Goal: Task Accomplishment & Management: Use online tool/utility

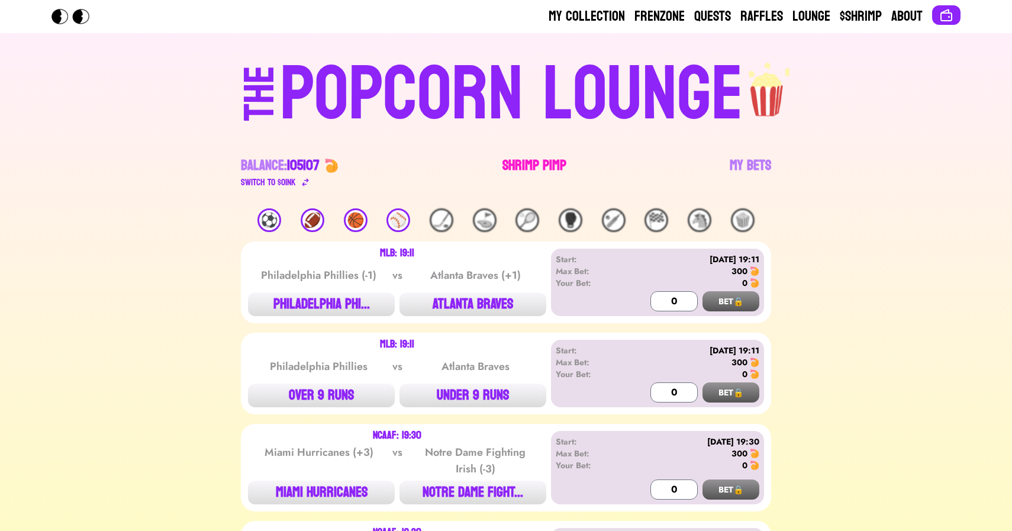
click at [520, 161] on link "Shrimp Pimp" at bounding box center [534, 172] width 64 height 33
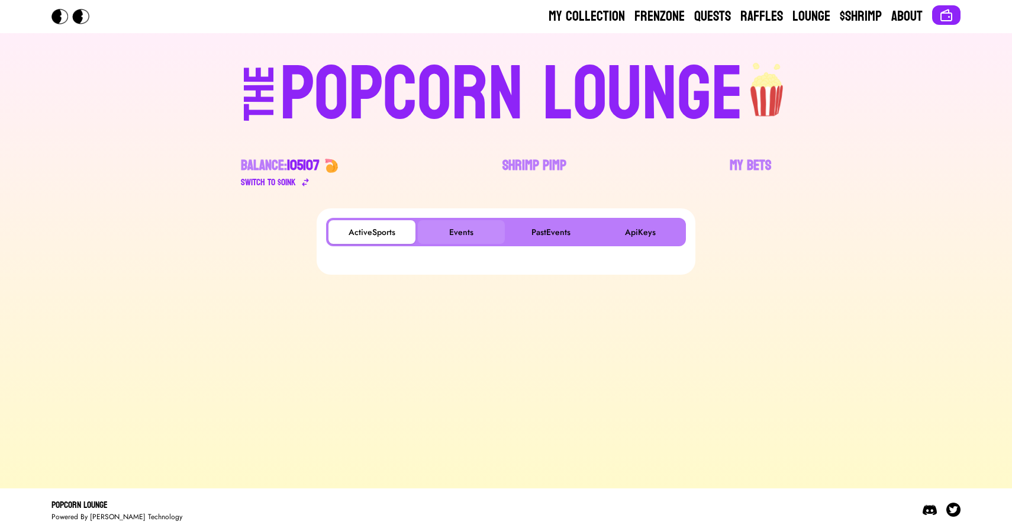
click at [443, 234] on button "Events" at bounding box center [461, 232] width 87 height 24
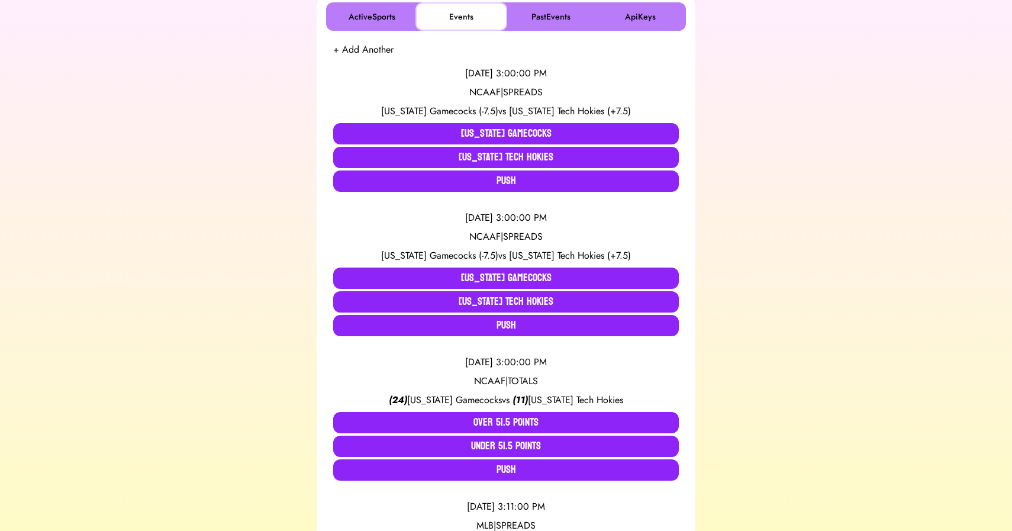
scroll to position [215, 0]
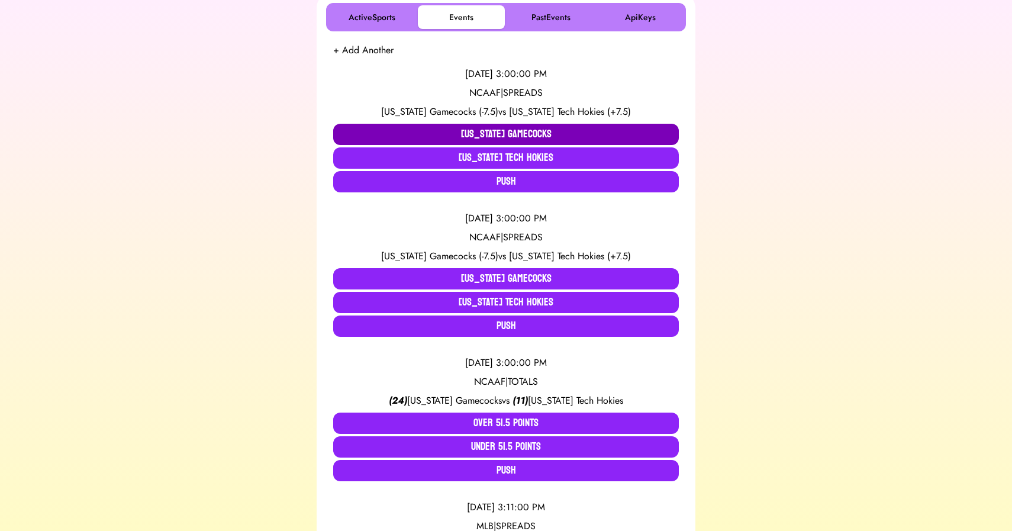
click at [437, 131] on button "[US_STATE] Gamecocks" at bounding box center [506, 134] width 346 height 21
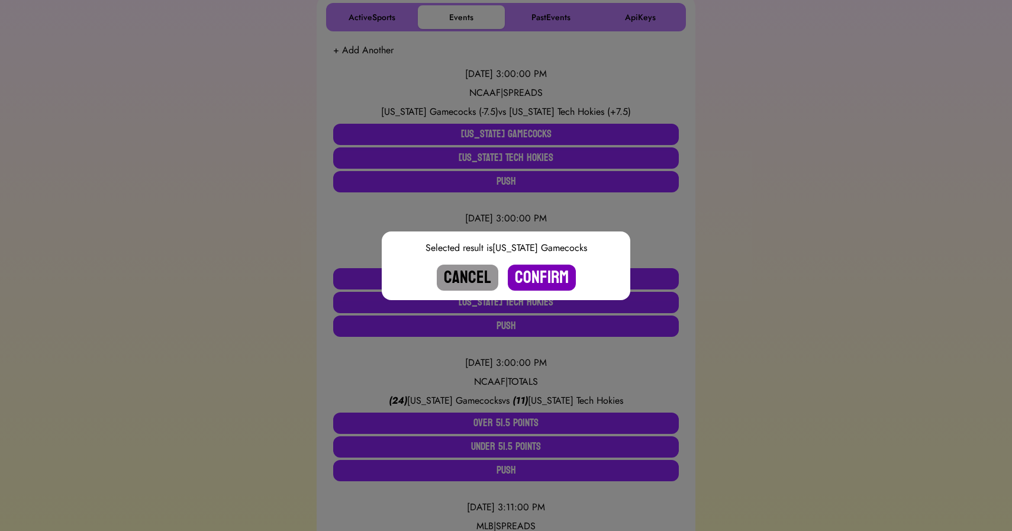
click at [540, 273] on button "Confirm" at bounding box center [542, 277] width 68 height 26
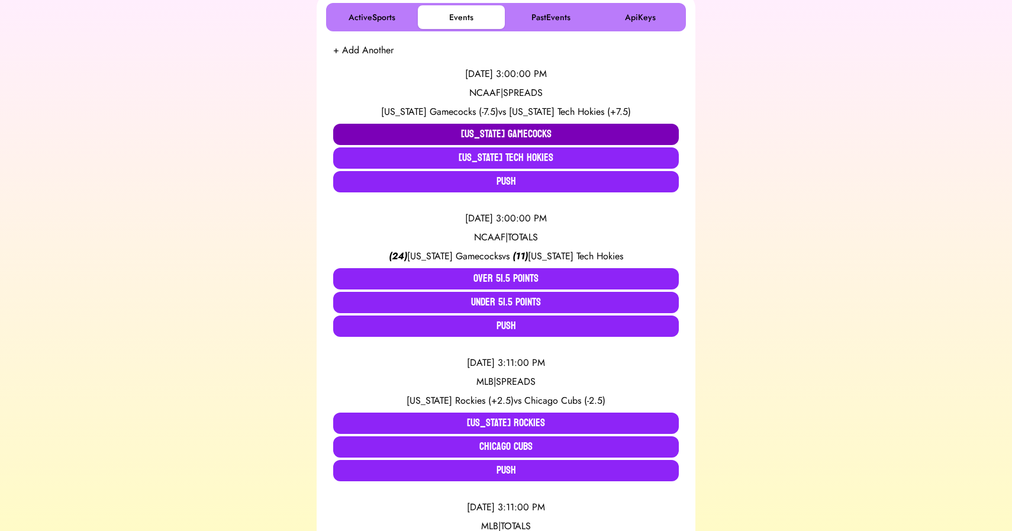
click at [475, 140] on button "[US_STATE] Gamecocks" at bounding box center [506, 134] width 346 height 21
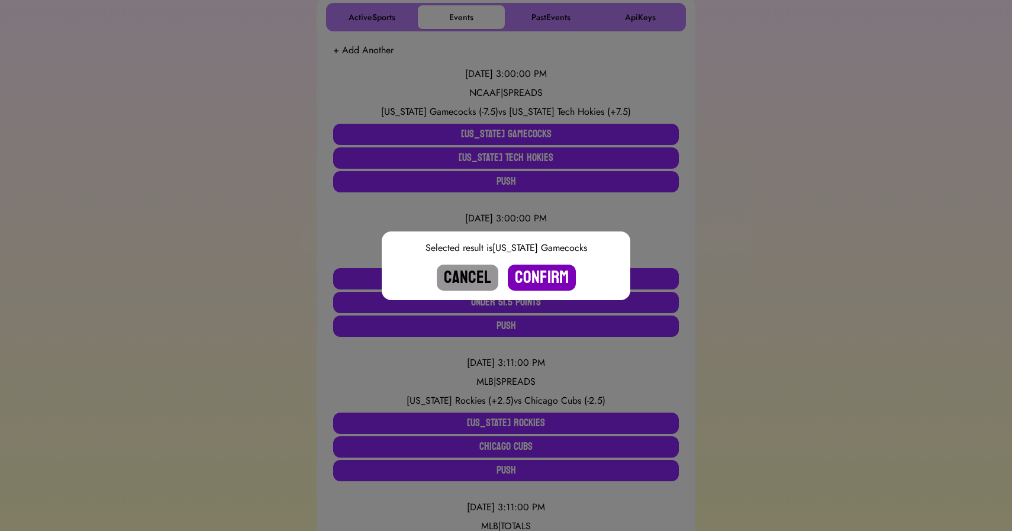
click at [536, 275] on button "Confirm" at bounding box center [542, 277] width 68 height 26
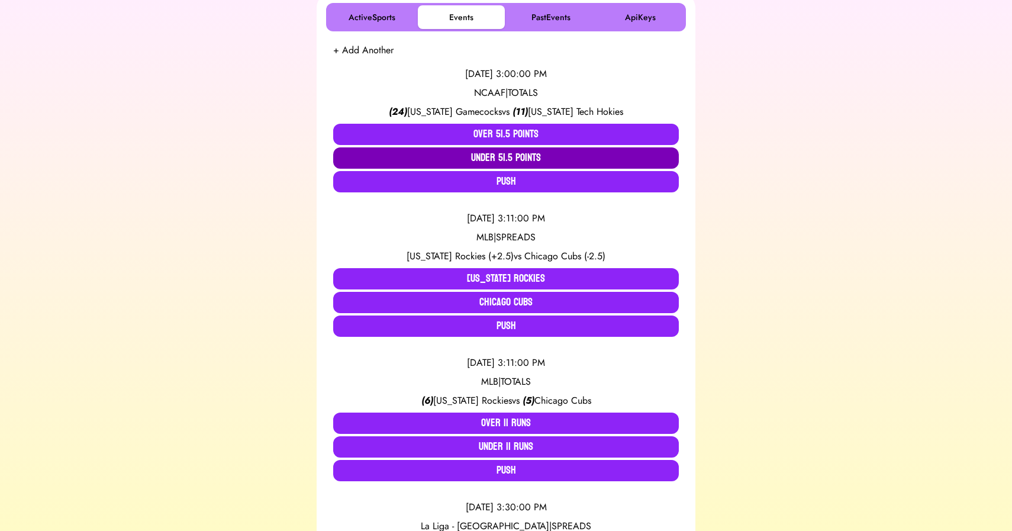
click at [496, 162] on button "Under 51.5 Points" at bounding box center [506, 157] width 346 height 21
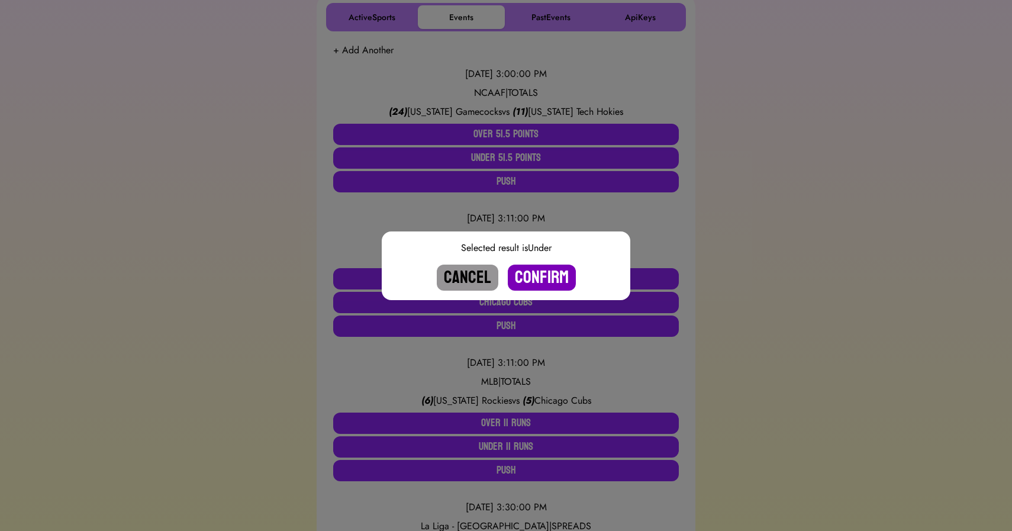
click at [530, 277] on button "Confirm" at bounding box center [542, 277] width 68 height 26
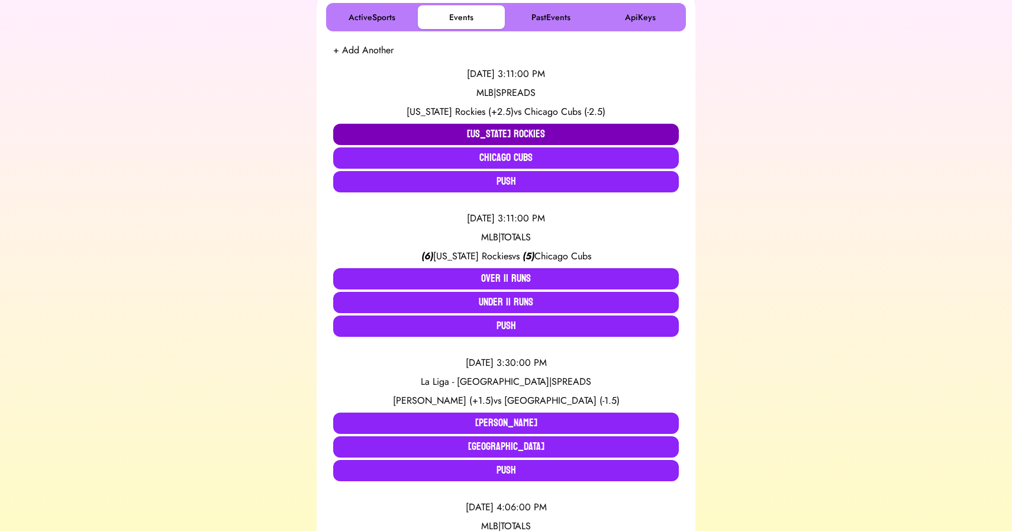
click at [457, 134] on button "[US_STATE] Rockies" at bounding box center [506, 134] width 346 height 21
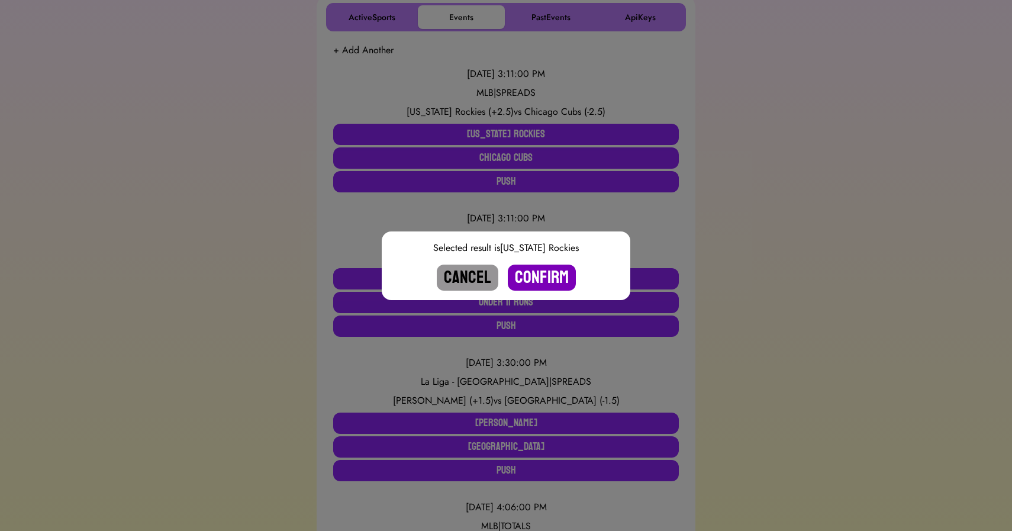
click at [539, 270] on button "Confirm" at bounding box center [542, 277] width 68 height 26
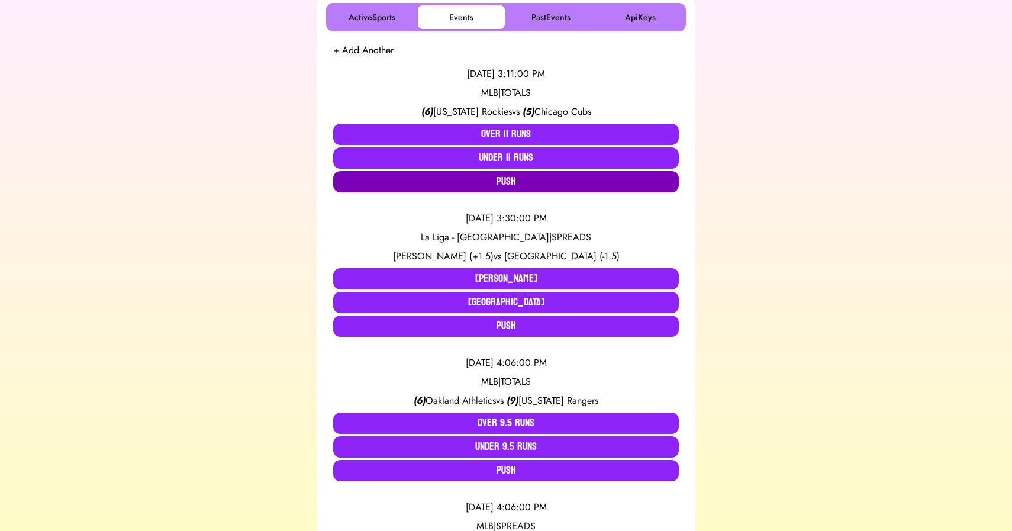
click at [495, 180] on button "Push" at bounding box center [506, 181] width 346 height 21
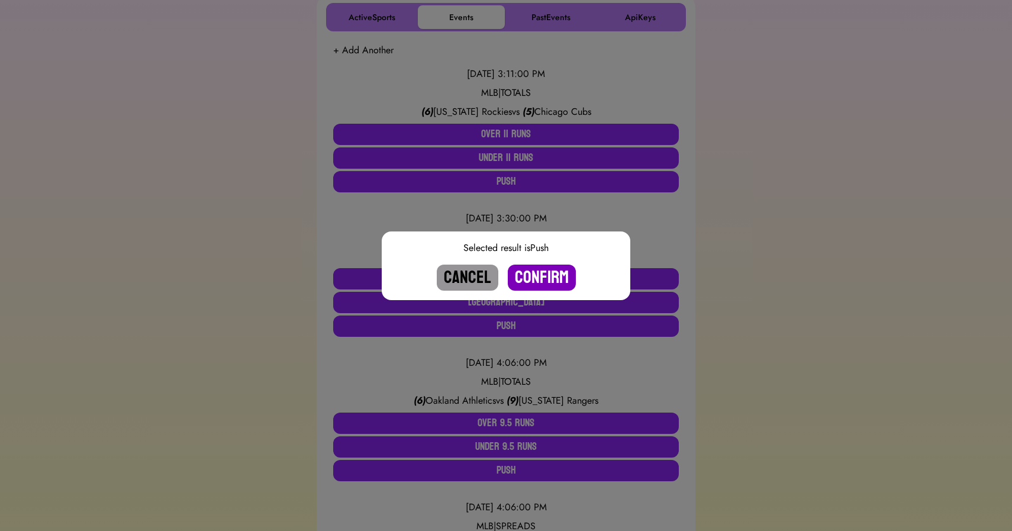
click at [543, 276] on button "Confirm" at bounding box center [542, 277] width 68 height 26
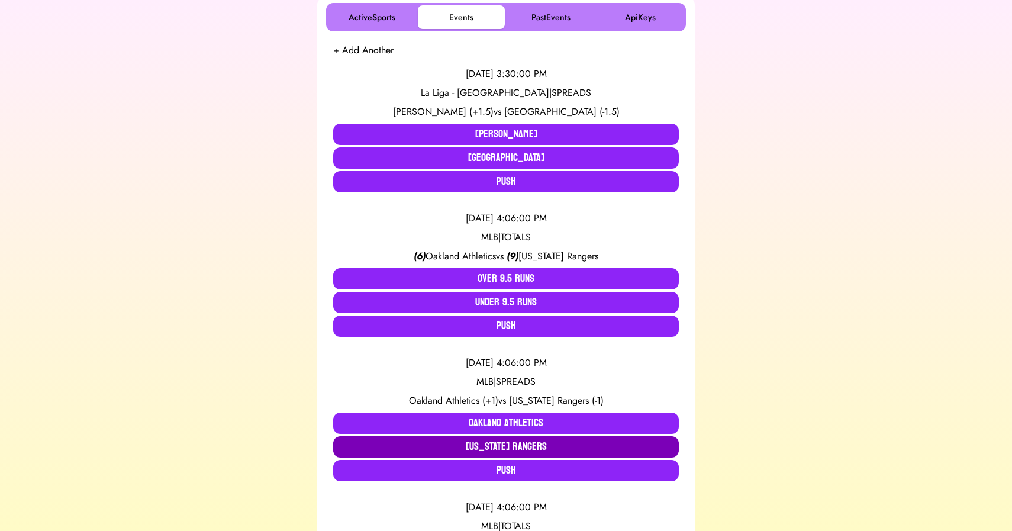
click at [514, 443] on button "[US_STATE] Rangers" at bounding box center [506, 446] width 346 height 21
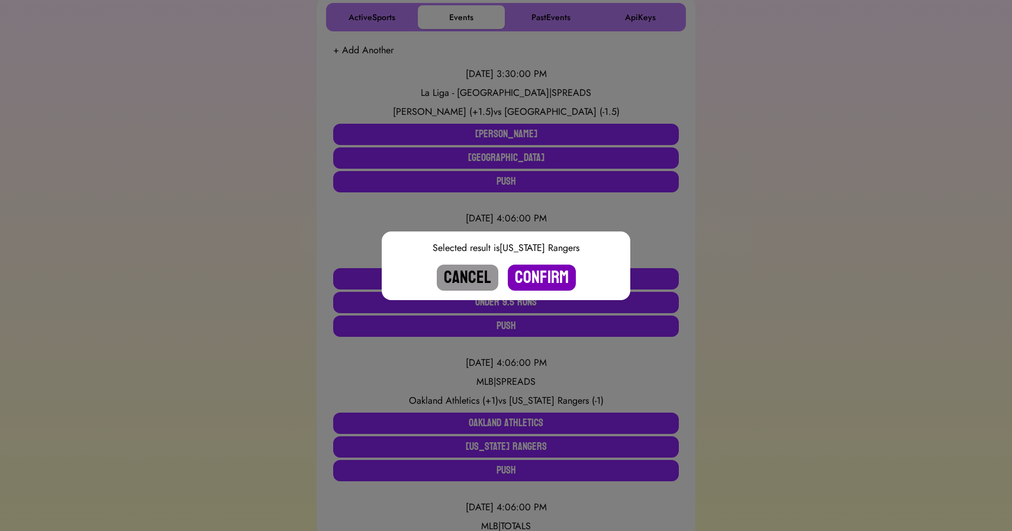
click at [529, 286] on button "Confirm" at bounding box center [542, 277] width 68 height 26
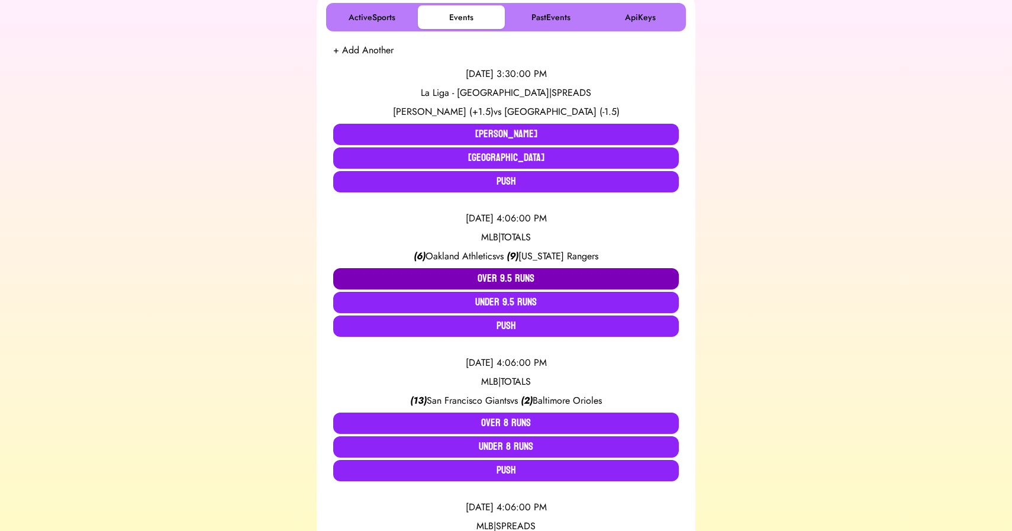
click at [496, 278] on button "Over 9.5 Runs" at bounding box center [506, 278] width 346 height 21
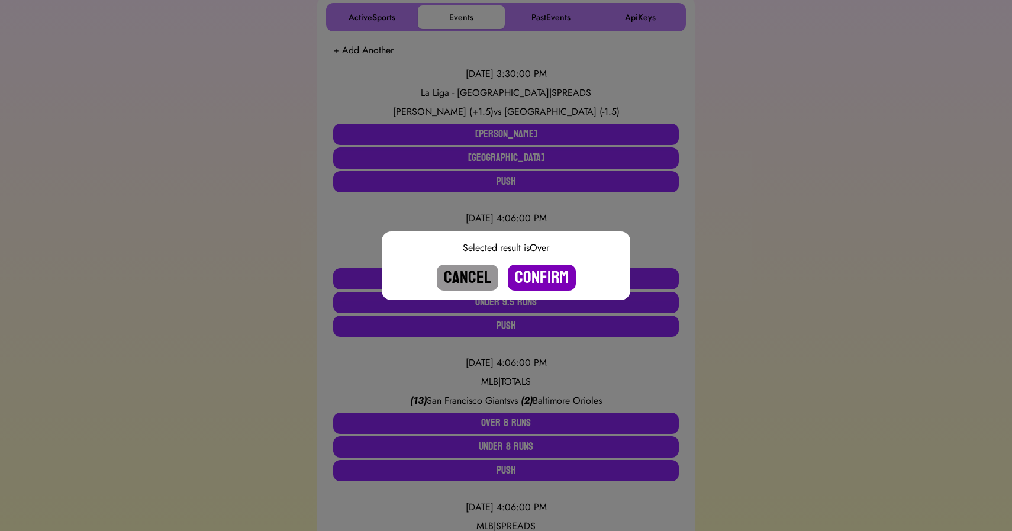
click at [542, 276] on button "Confirm" at bounding box center [542, 277] width 68 height 26
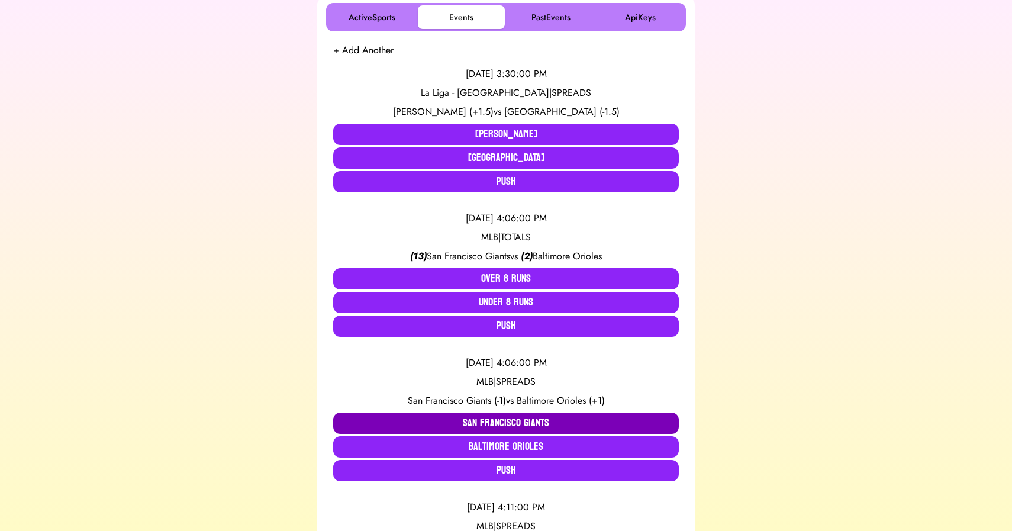
click at [485, 422] on button "San Francisco Giants" at bounding box center [506, 422] width 346 height 21
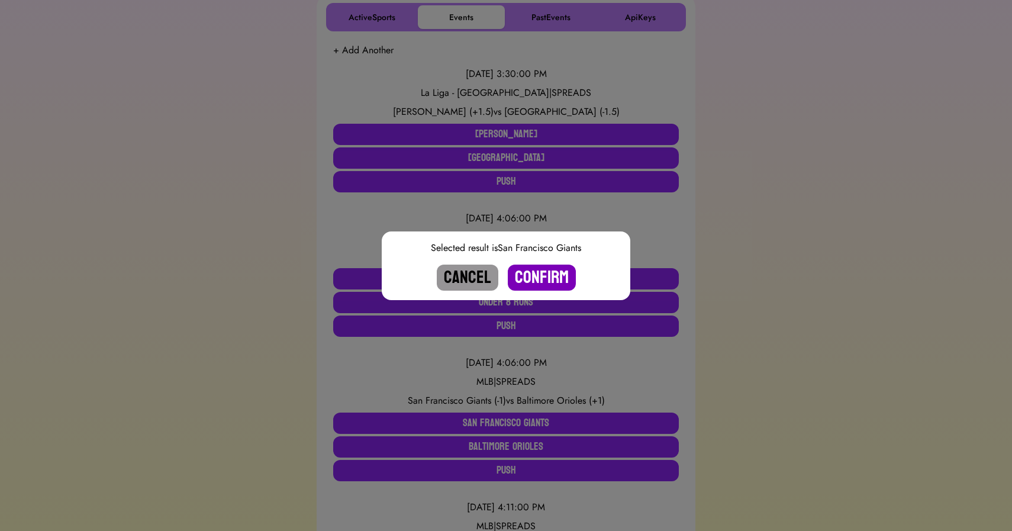
click at [547, 274] on button "Confirm" at bounding box center [542, 277] width 68 height 26
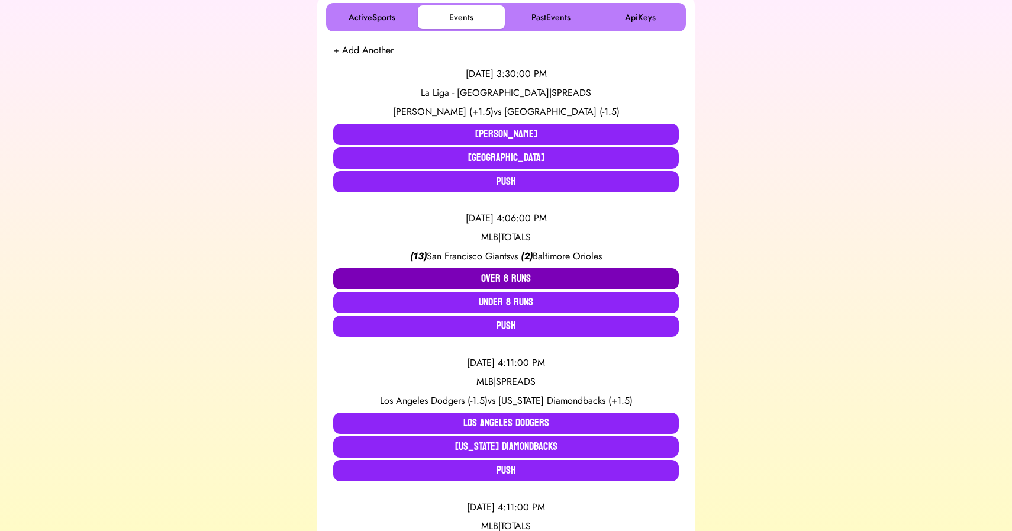
click at [505, 279] on button "Over 8 Runs" at bounding box center [506, 278] width 346 height 21
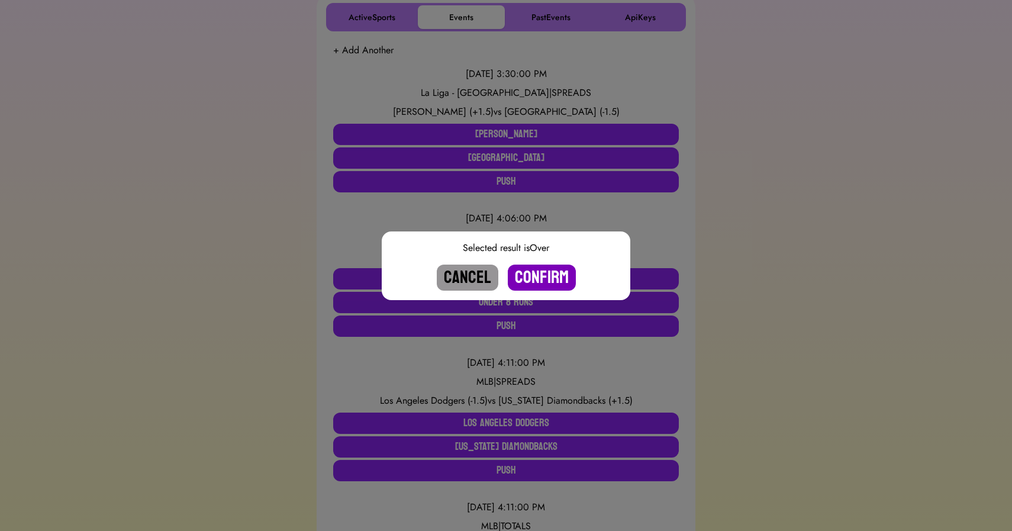
click at [531, 281] on button "Confirm" at bounding box center [542, 277] width 68 height 26
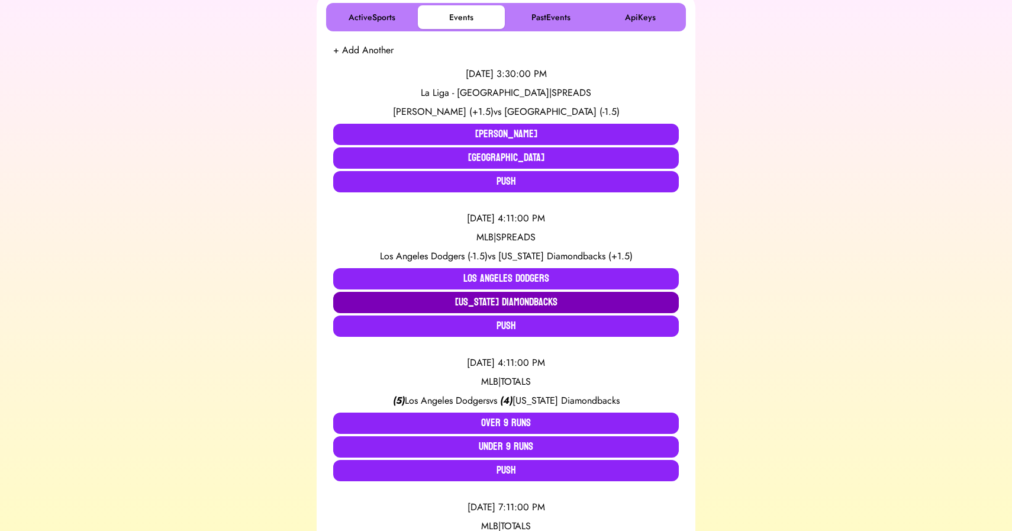
click at [488, 302] on button "[US_STATE] Diamondbacks" at bounding box center [506, 302] width 346 height 21
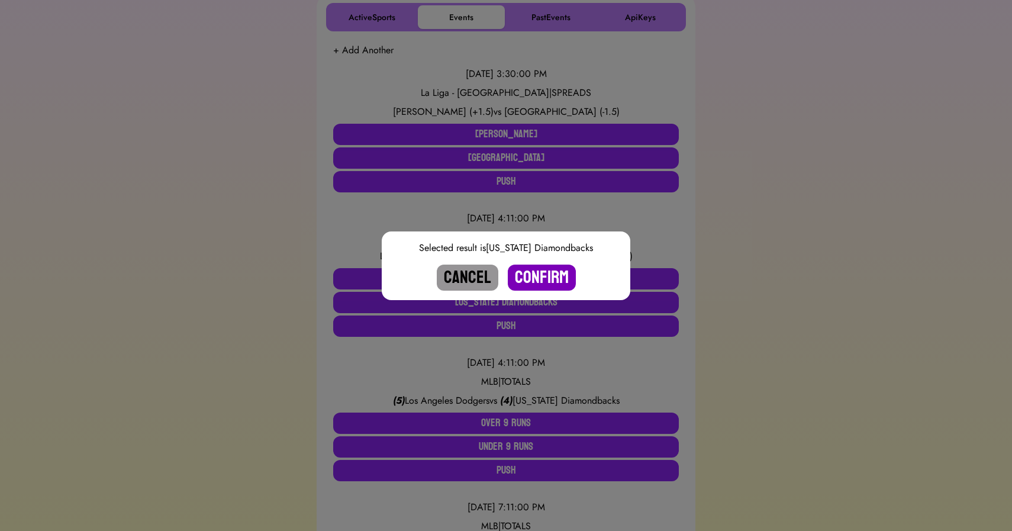
click at [533, 279] on button "Confirm" at bounding box center [542, 277] width 68 height 26
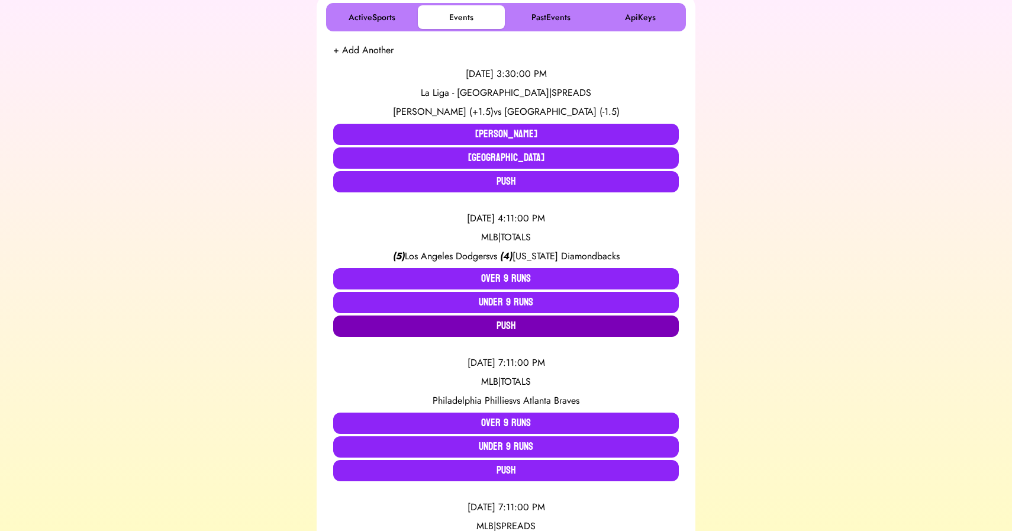
click at [495, 329] on button "Push" at bounding box center [506, 325] width 346 height 21
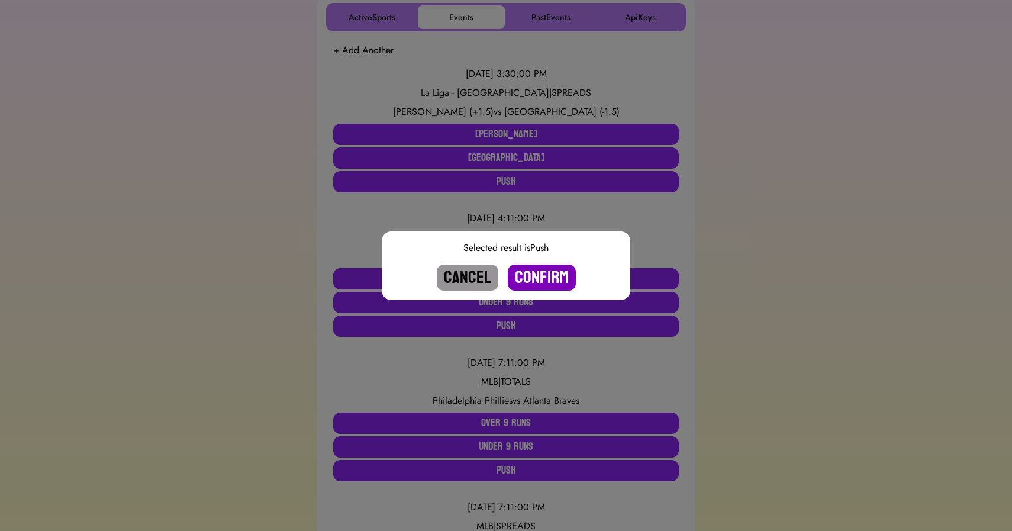
click at [527, 279] on button "Confirm" at bounding box center [542, 277] width 68 height 26
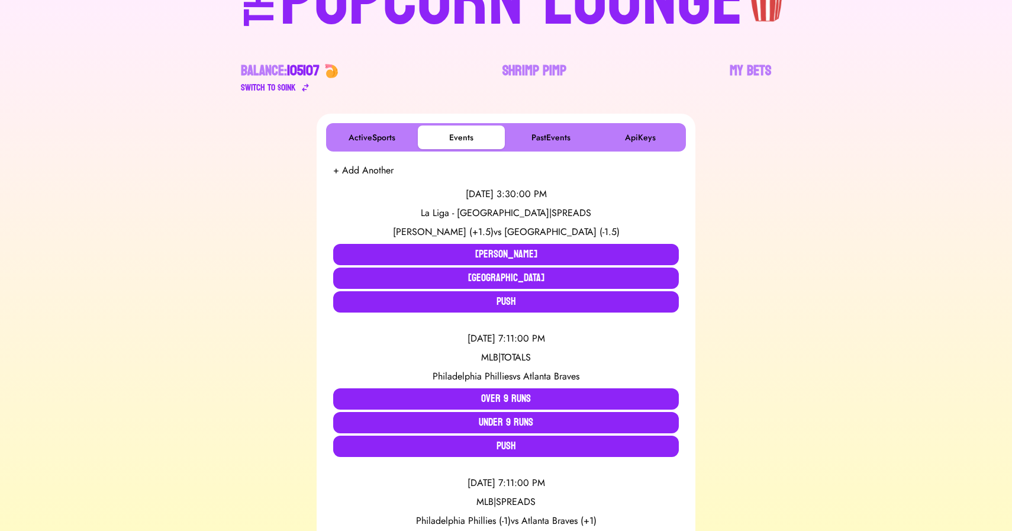
scroll to position [93, 0]
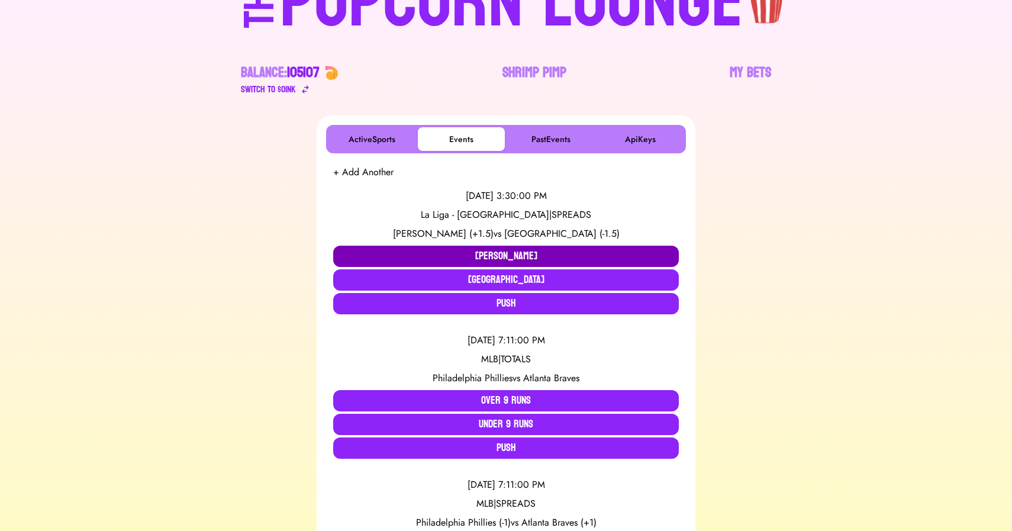
click at [456, 253] on button "[PERSON_NAME]" at bounding box center [506, 256] width 346 height 21
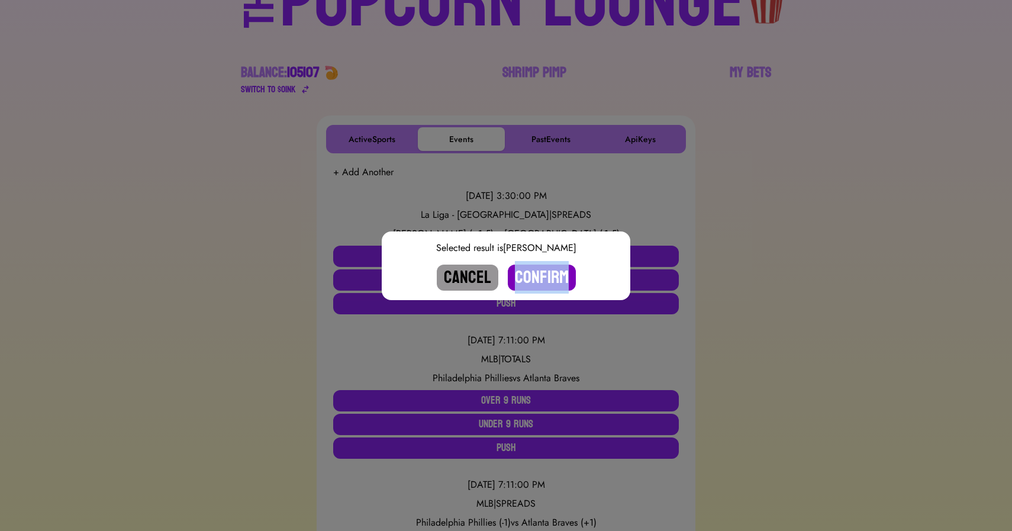
click at [527, 266] on button "Confirm" at bounding box center [542, 277] width 68 height 26
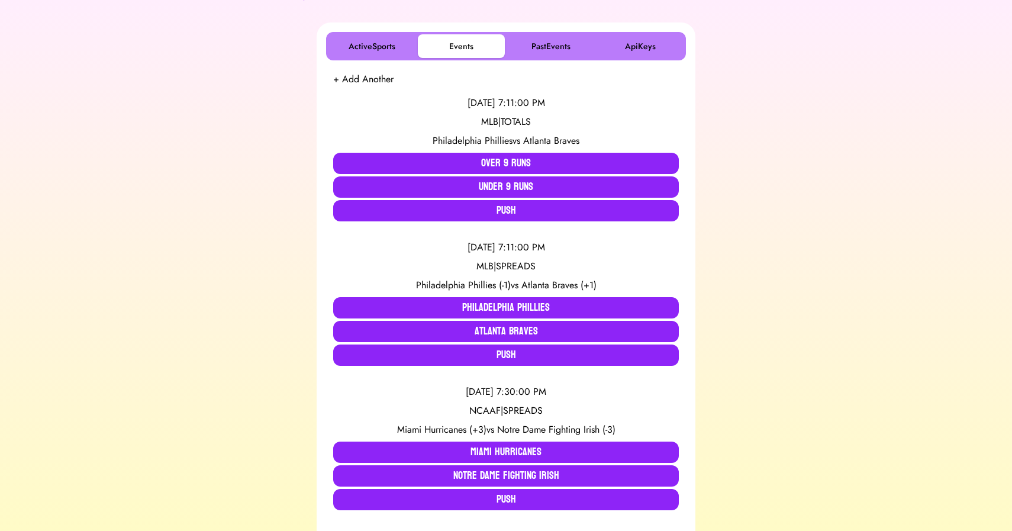
scroll to position [0, 0]
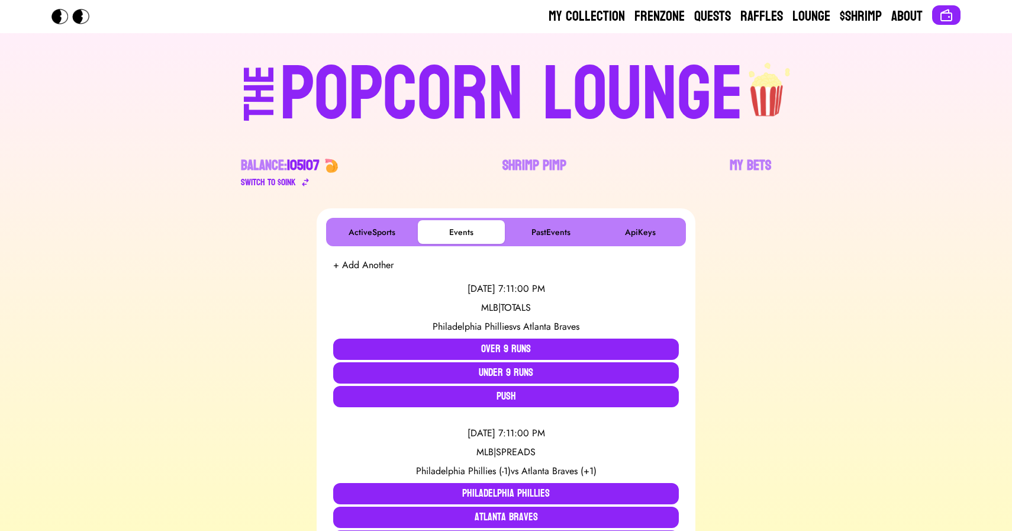
click at [498, 104] on div "POPCORN LOUNGE" at bounding box center [511, 95] width 463 height 76
